Goal: Contribute content: Add original content to the website for others to see

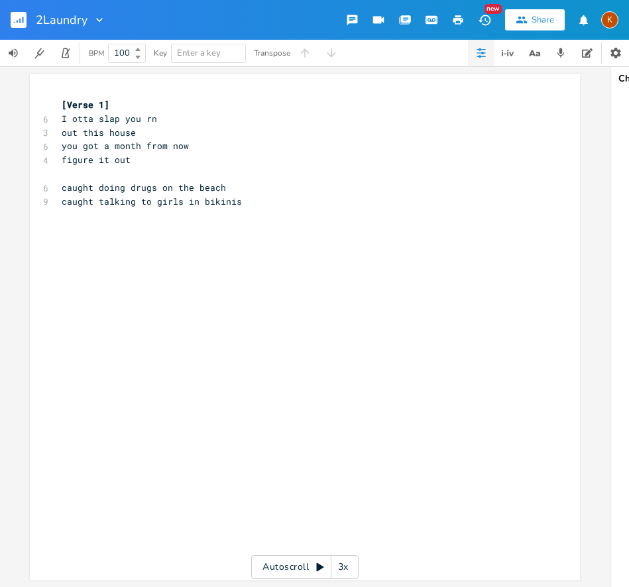
scroll to position [0, 123]
drag, startPoint x: 0, startPoint y: 0, endPoint x: 17, endPoint y: 17, distance: 23.9
click at [17, 16] on rect "button" at bounding box center [19, 20] width 16 height 16
click at [17, 17] on rect "button" at bounding box center [19, 20] width 16 height 16
click at [17, 16] on rect "button" at bounding box center [19, 20] width 16 height 16
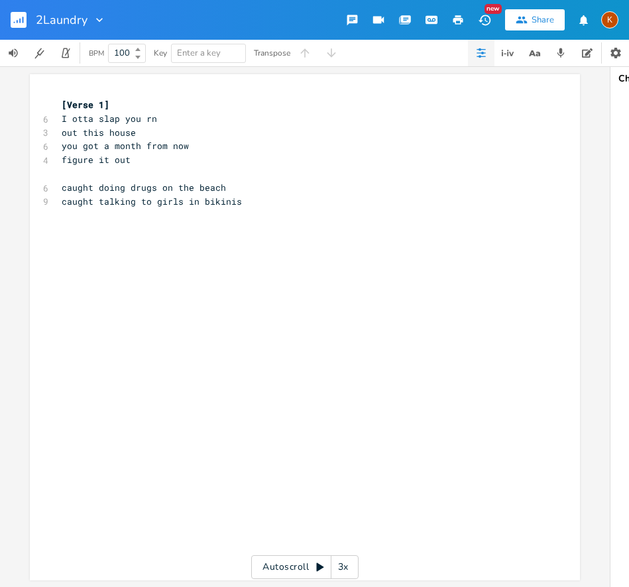
click at [17, 16] on rect "button" at bounding box center [19, 20] width 16 height 16
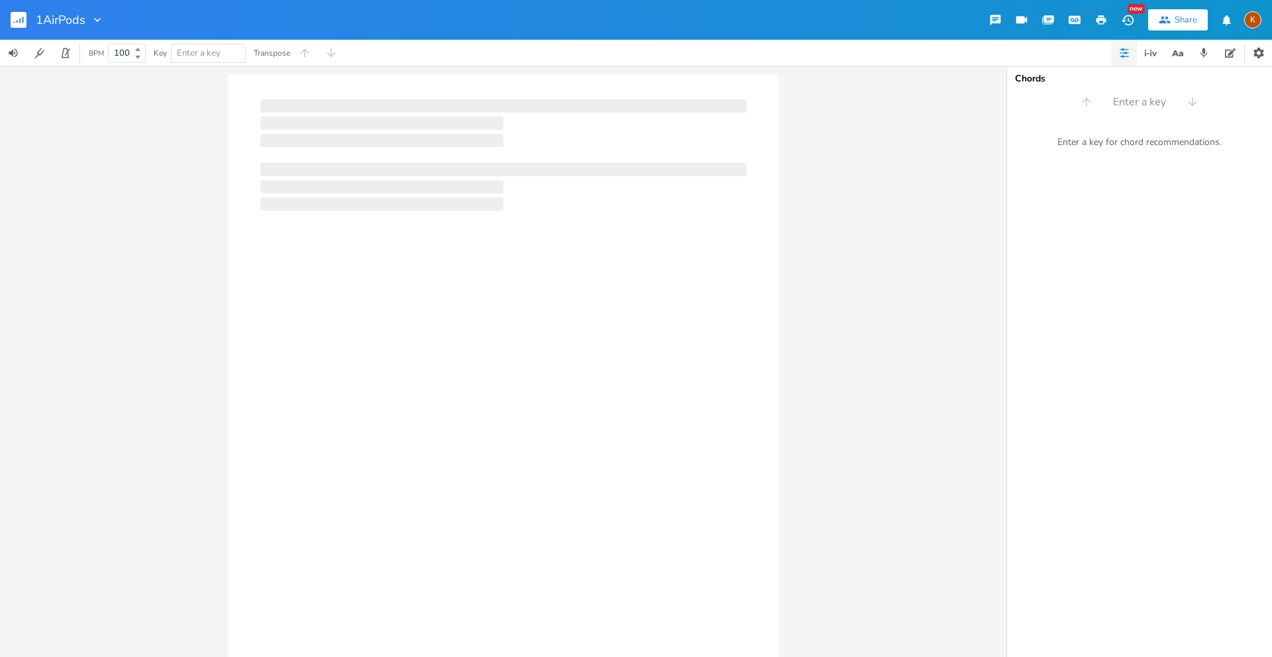
click at [452, 148] on div at bounding box center [504, 388] width 550 height 628
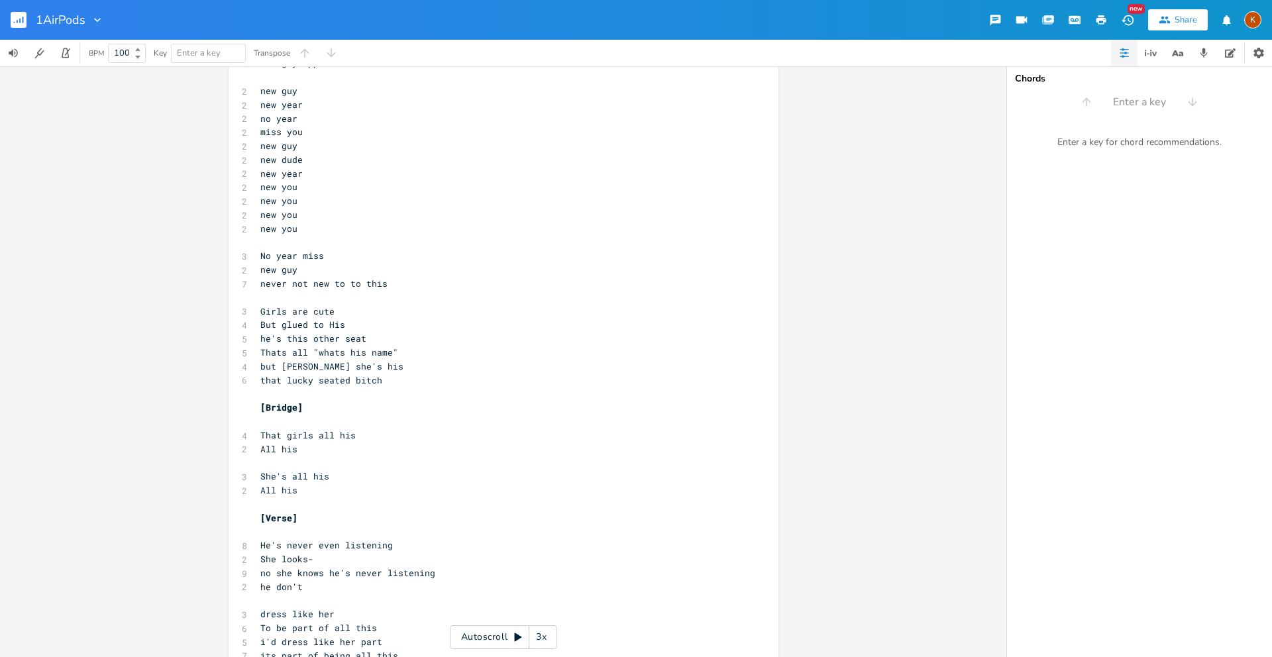
scroll to position [15, 0]
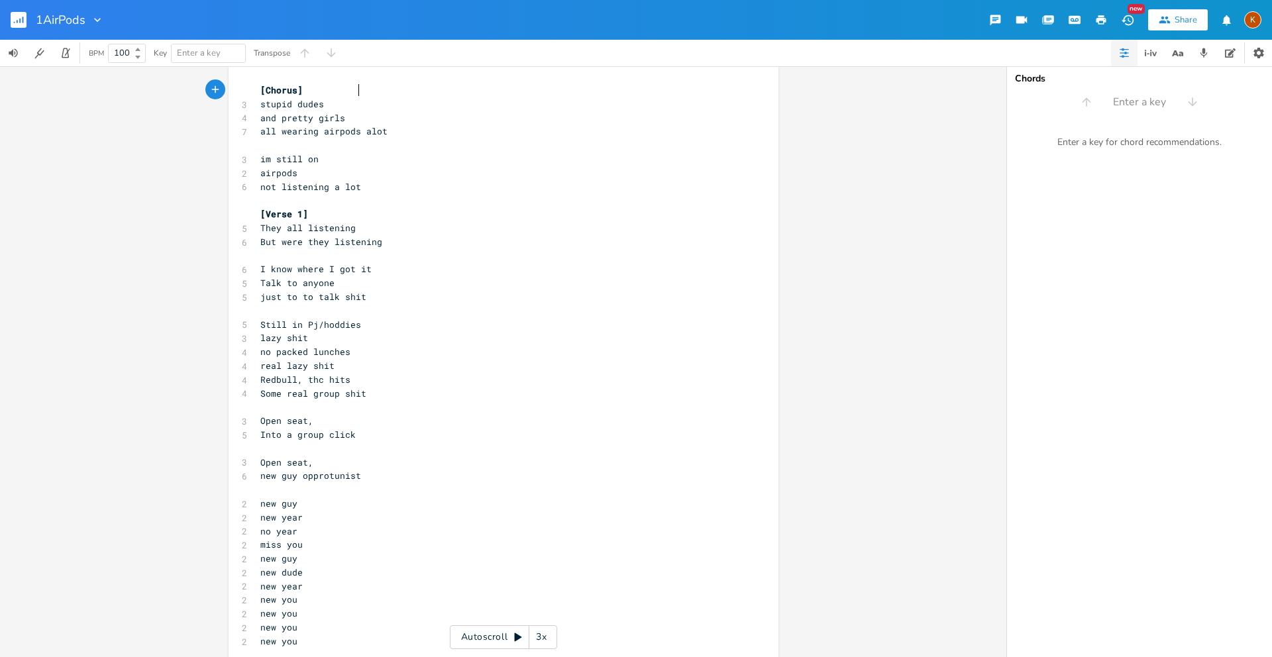
click at [23, 17] on icon "button" at bounding box center [23, 20] width 1 height 7
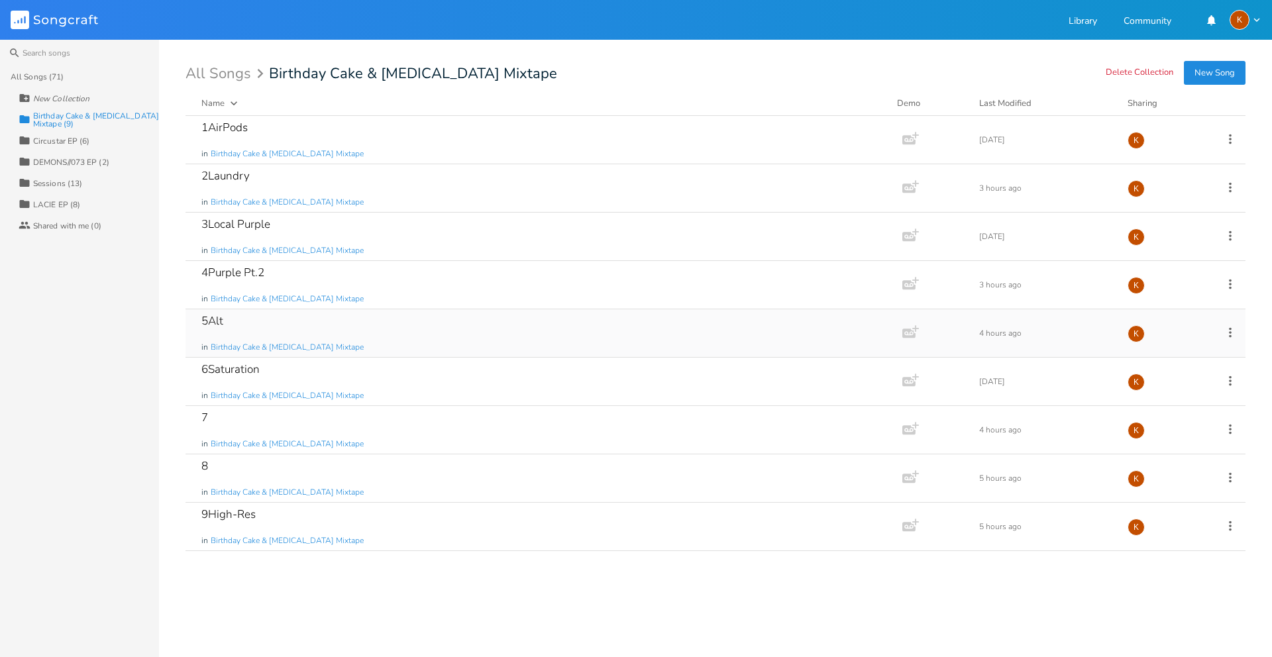
click at [341, 327] on div "5Alt in Birthday Cake & [MEDICAL_DATA] Mixtape" at bounding box center [541, 333] width 680 height 48
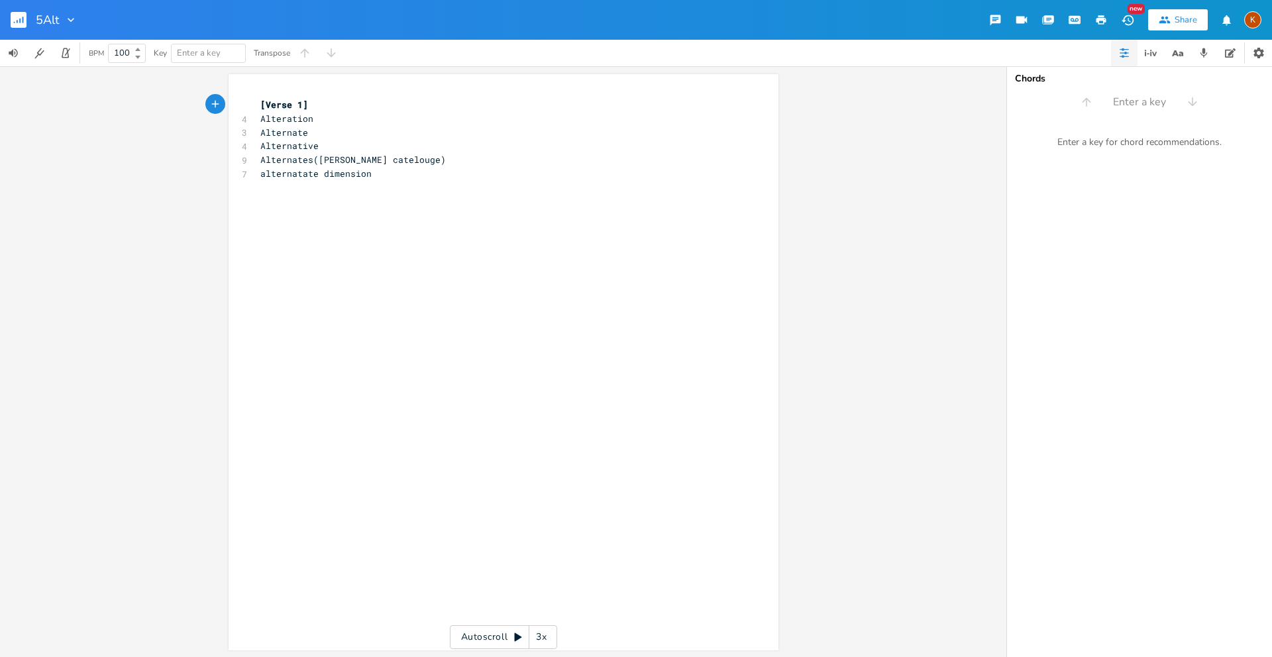
click at [407, 185] on pre "​" at bounding box center [497, 188] width 478 height 14
type textarea "Curel and unusual"
type textarea "Cruel and unusual"
click at [19, 11] on button "button" at bounding box center [24, 20] width 27 height 32
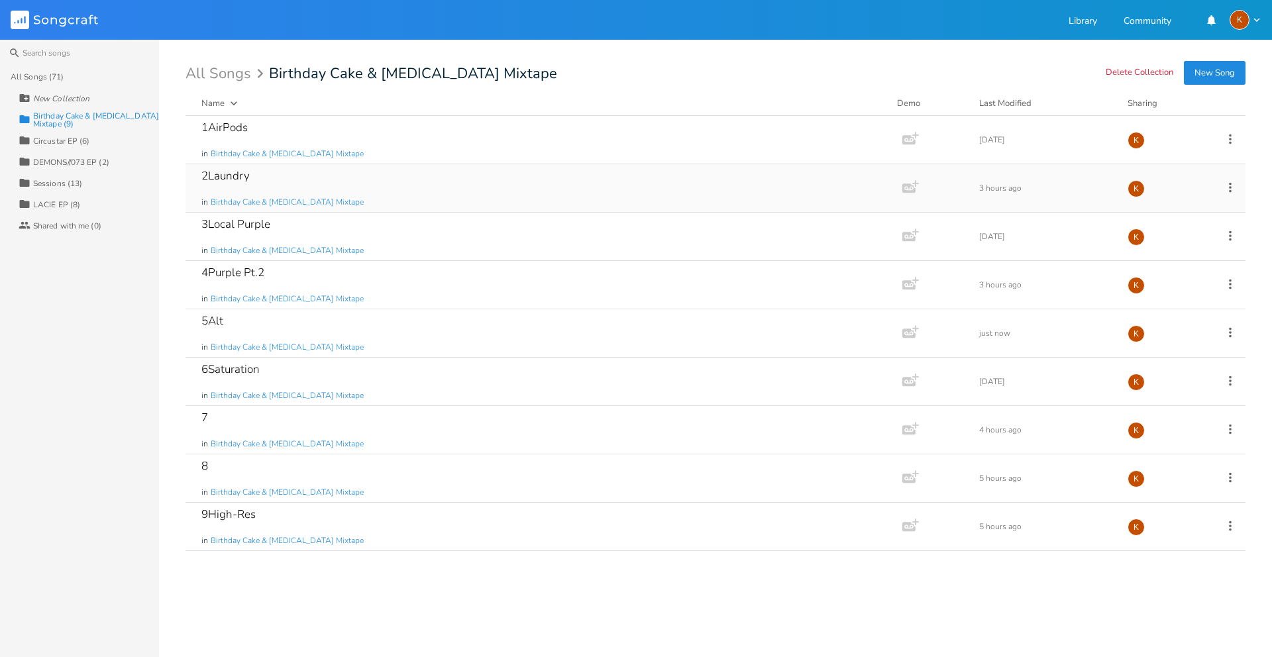
click at [321, 174] on div "2Laundry in Birthday Cake & [MEDICAL_DATA] Mixtape" at bounding box center [541, 188] width 680 height 48
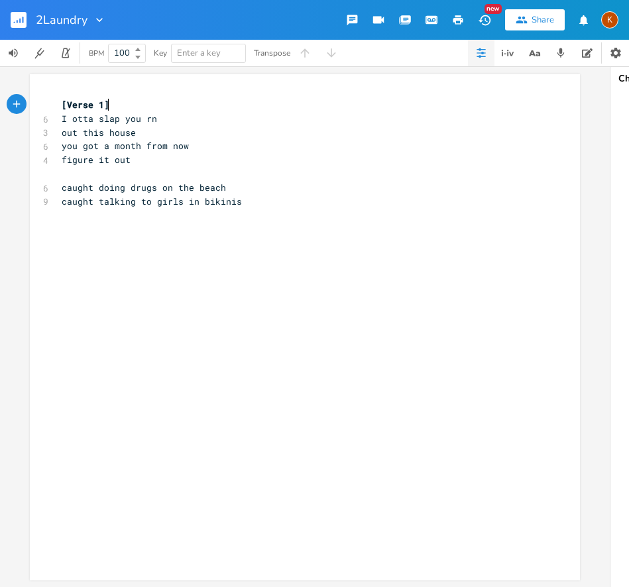
click at [17, 16] on rect "button" at bounding box center [19, 20] width 16 height 16
click at [21, 21] on rect "button" at bounding box center [19, 20] width 16 height 16
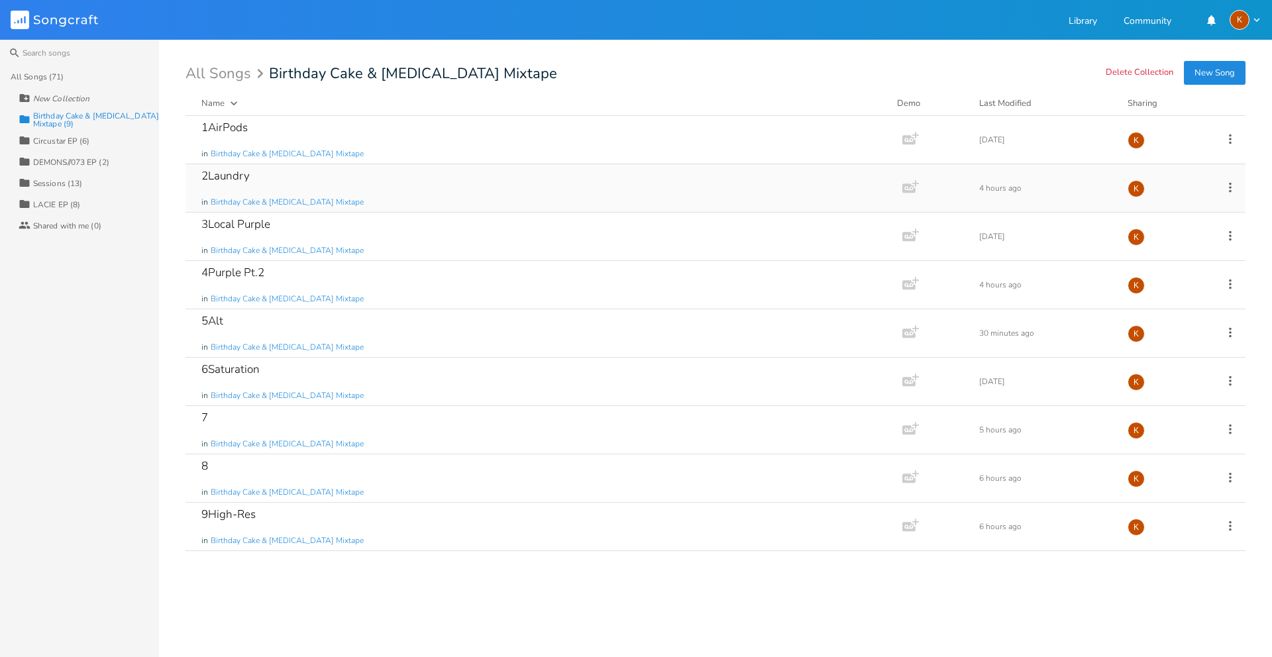
click at [486, 188] on div "2Laundry in Birthday Cake & [MEDICAL_DATA] Mixtape" at bounding box center [541, 188] width 680 height 48
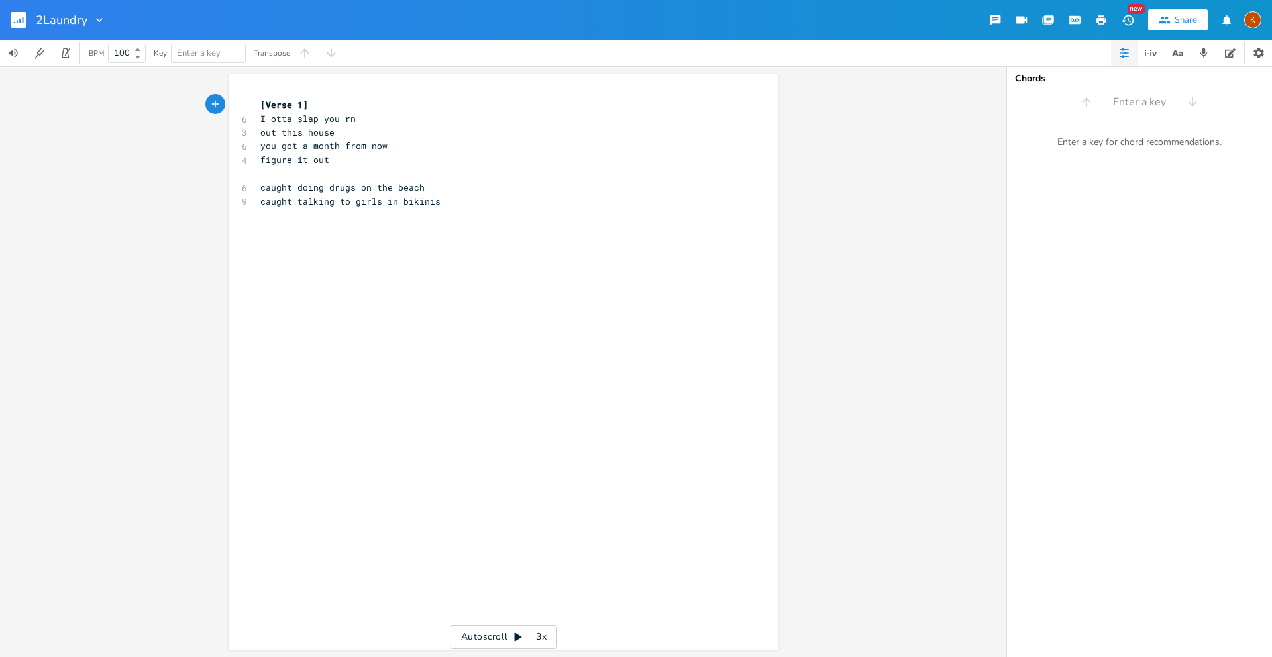
click at [504, 215] on div "xxxxxxxxxx [Verse 1] 6 I otta slap you rn 3 out this house 6 you got a month fr…" at bounding box center [514, 374] width 512 height 559
click at [290, 249] on div "xxxxxxxxxx [Verse 1] 6 I otta slap you rn 3 out this house 6 you got a month fr…" at bounding box center [514, 374] width 512 height 559
type textarea "s [ol"
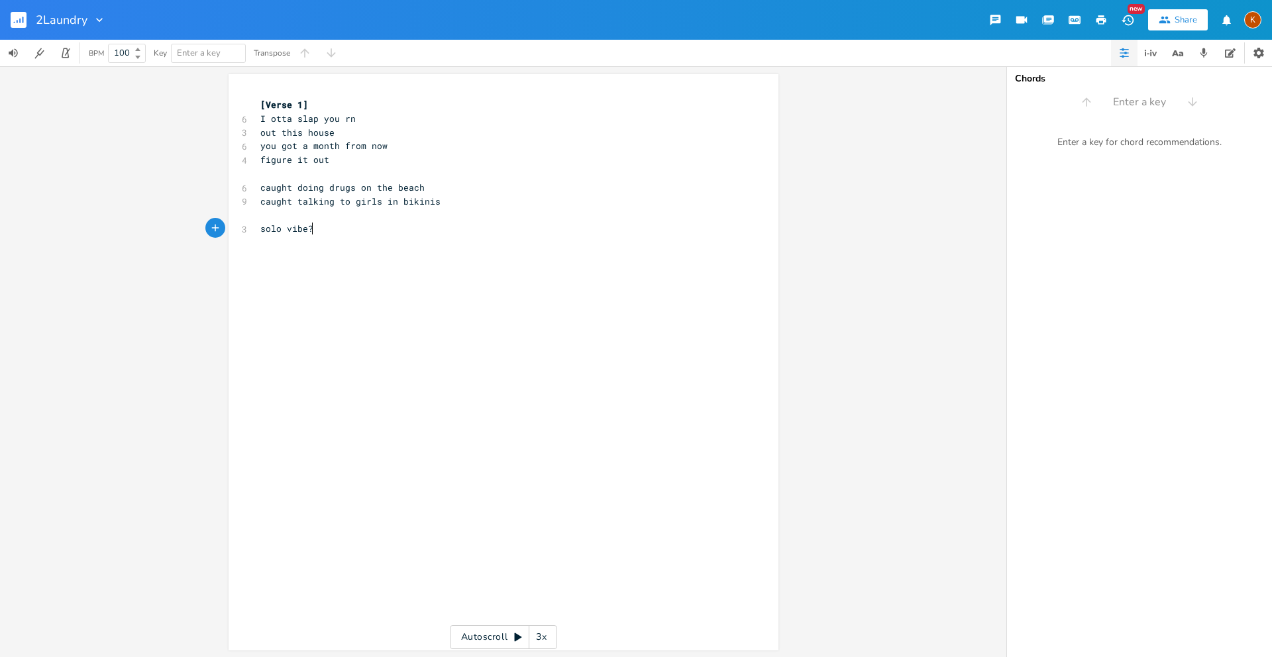
type textarea "olo vibe?"
click at [15, 17] on rect "button" at bounding box center [19, 20] width 16 height 16
